Goal: Task Accomplishment & Management: Use online tool/utility

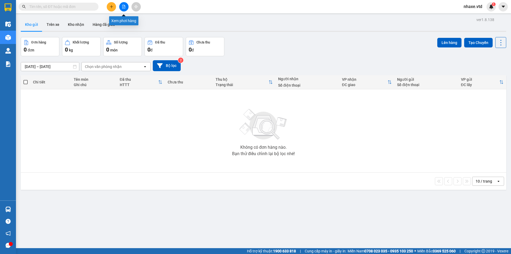
click at [122, 10] on button at bounding box center [123, 6] width 9 height 9
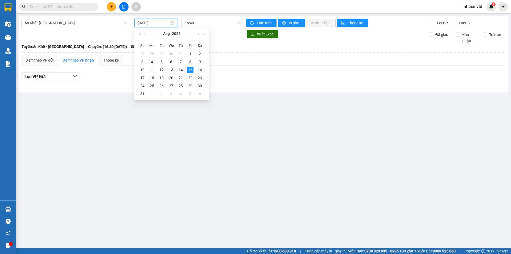
click at [153, 23] on input "[DATE]" at bounding box center [154, 23] width 32 height 6
click at [181, 70] on div "14" at bounding box center [181, 70] width 6 height 6
type input "[DATE]"
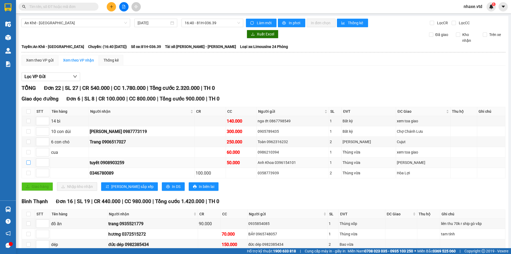
click at [28, 160] on input "checkbox" at bounding box center [28, 162] width 4 height 4
checkbox input "true"
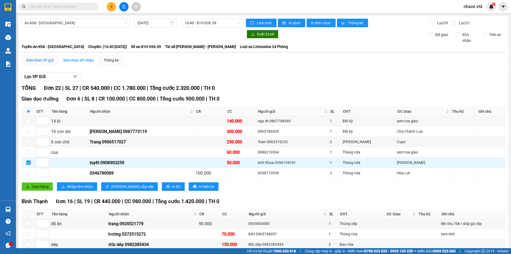
click at [35, 58] on div "Xem theo VP gửi" at bounding box center [39, 60] width 27 height 6
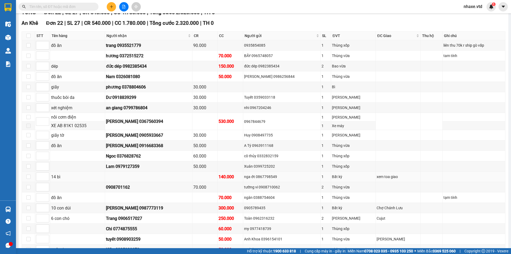
scroll to position [186, 0]
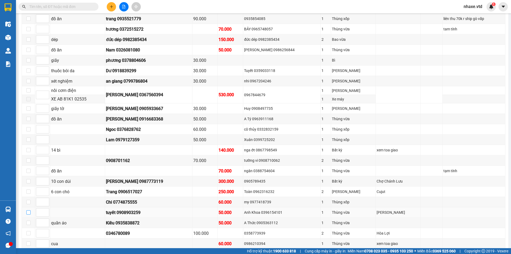
click at [29, 213] on input "checkbox" at bounding box center [28, 212] width 4 height 4
checkbox input "true"
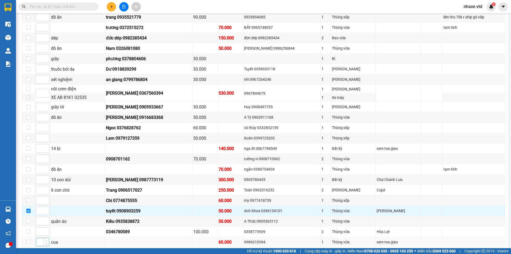
scroll to position [215, 0]
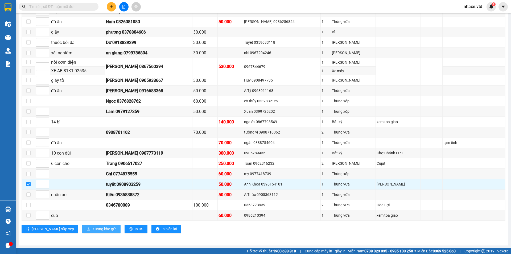
click at [92, 231] on span "Xuống kho gửi" at bounding box center [104, 229] width 24 height 6
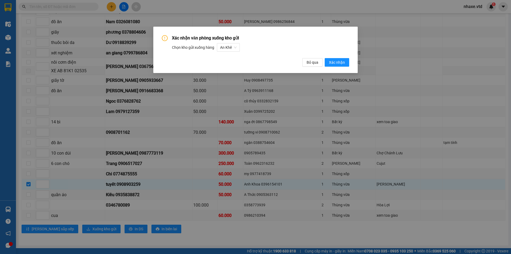
click at [190, 116] on div "Xác nhận văn phòng xuống kho gửi Chọn kho gửi xuống hàng An Khê Bỏ qua Xác nhận" at bounding box center [255, 127] width 511 height 254
click at [313, 65] on span "Bỏ qua" at bounding box center [313, 62] width 12 height 6
